Goal: Task Accomplishment & Management: Manage account settings

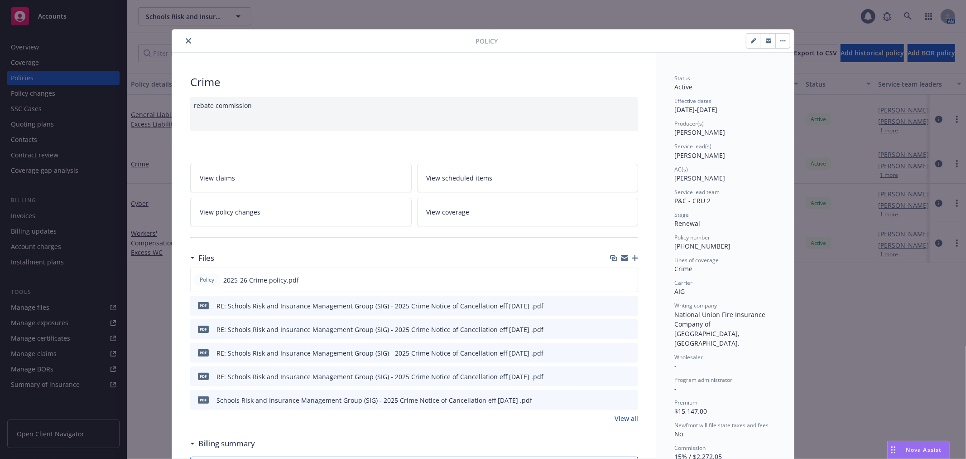
scroll to position [27, 0]
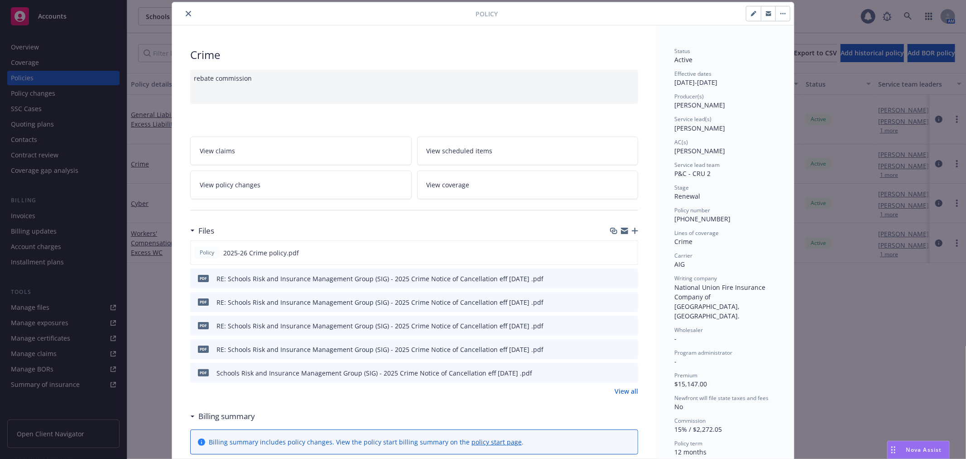
click at [186, 11] on icon "close" at bounding box center [188, 13] width 5 height 5
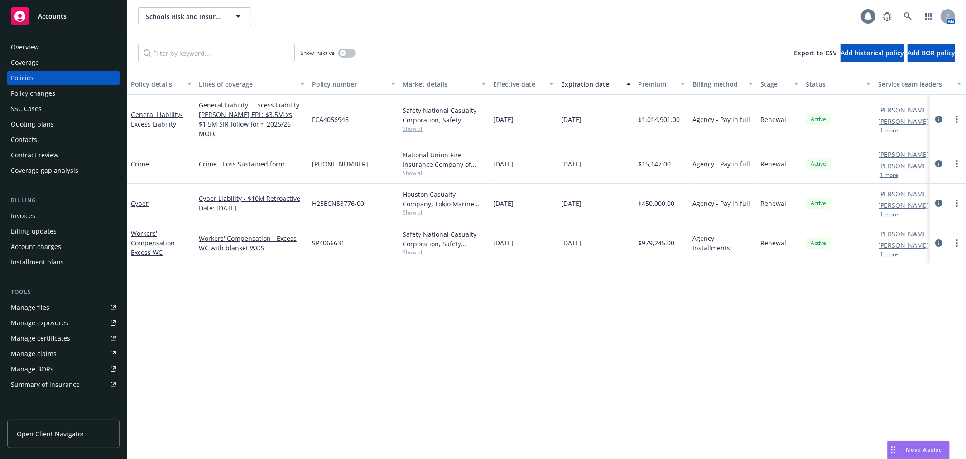
click at [865, 14] on icon at bounding box center [868, 16] width 9 height 9
